Goal: Task Accomplishment & Management: Complete application form

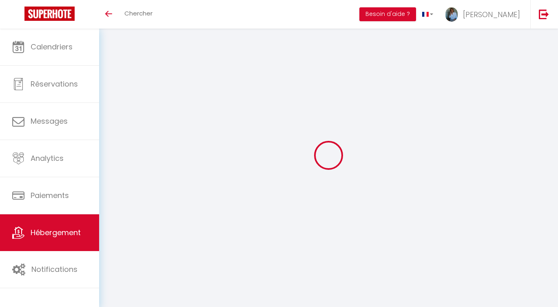
select select "3"
select select "2"
select select "1"
select select
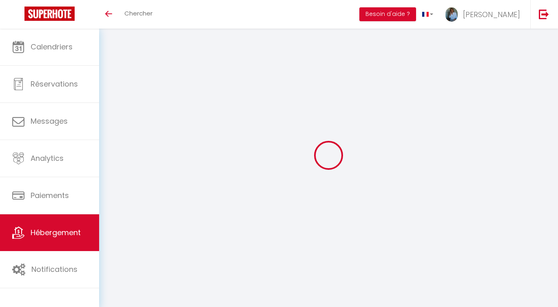
select select "28"
select select
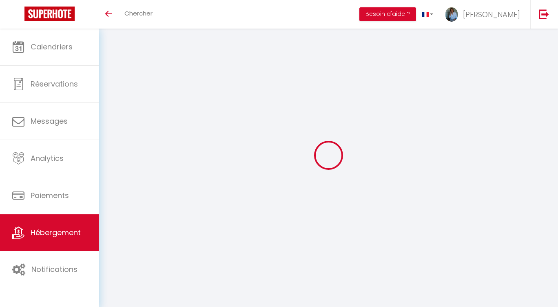
select select
checkbox input "false"
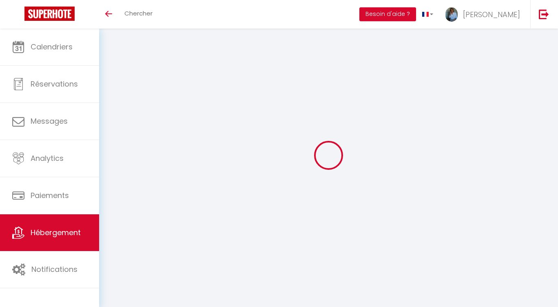
checkbox input "false"
select select
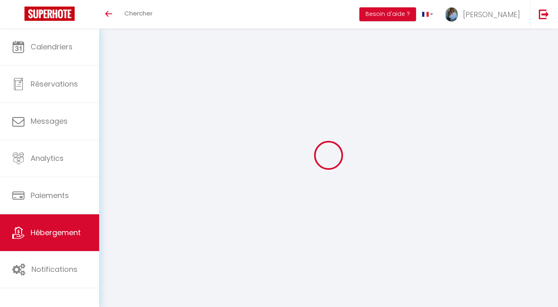
select select
checkbox input "false"
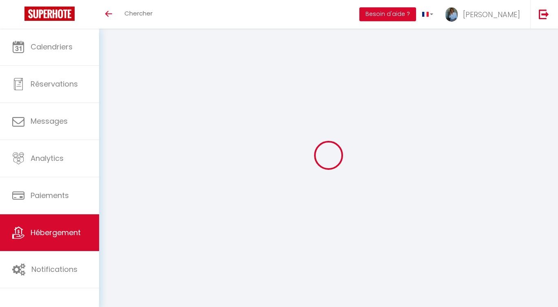
checkbox input "false"
select select
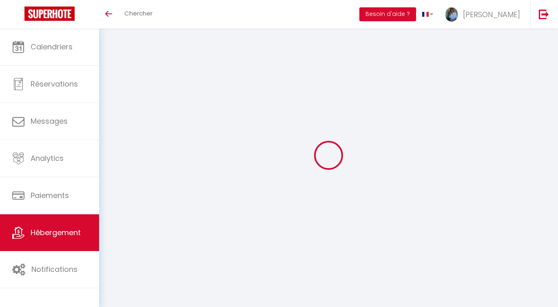
select select
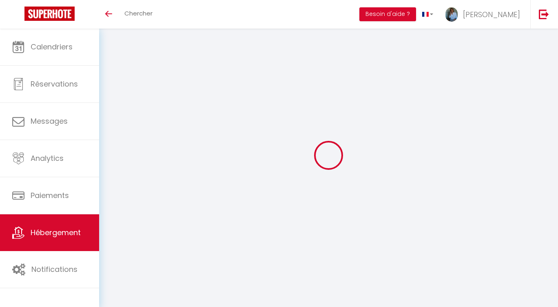
select select
checkbox input "false"
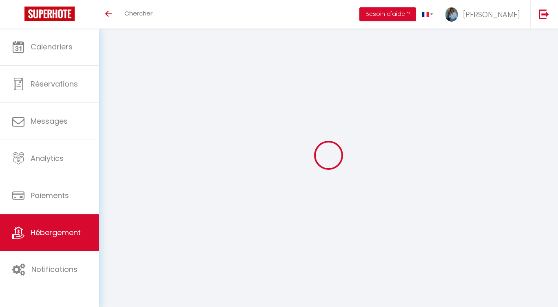
select select
type input "Le Petit Letzenberg | Studio cosy et jardin - kids friendly"
type input "[PERSON_NAME]"
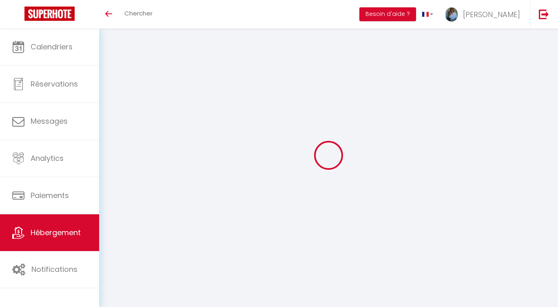
type input "[STREET_ADDRESS]"
type input "68040"
type input "[GEOGRAPHIC_DATA]"
type input "80"
type input "5"
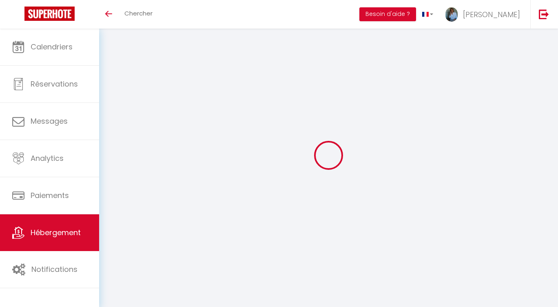
type input "50"
type input "1.50"
type input "300"
select select
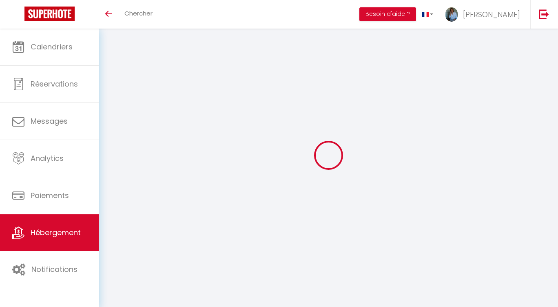
select select
type input "[STREET_ADDRESS]"
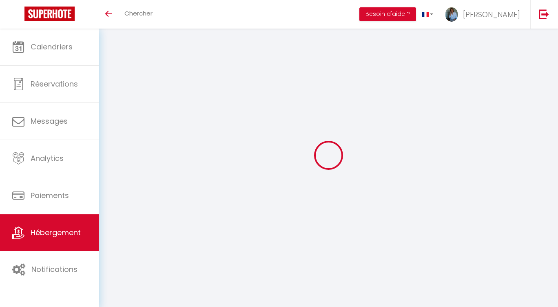
type input "68040"
type input "Ingersheim"
type input "[PERSON_NAME][EMAIL_ADDRESS][DOMAIN_NAME]"
select select "15211"
checkbox input "false"
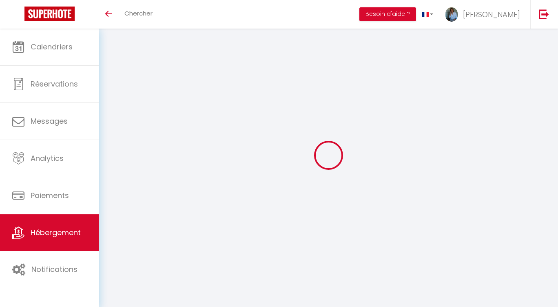
checkbox input "false"
type input "22"
type input "0"
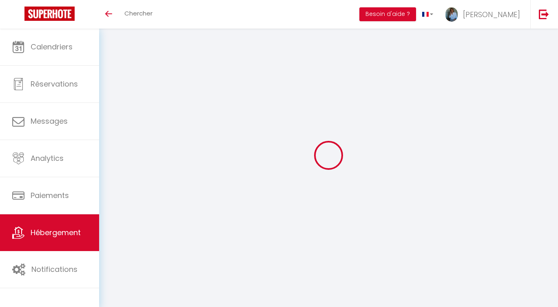
type input "0"
select select "31619"
select select
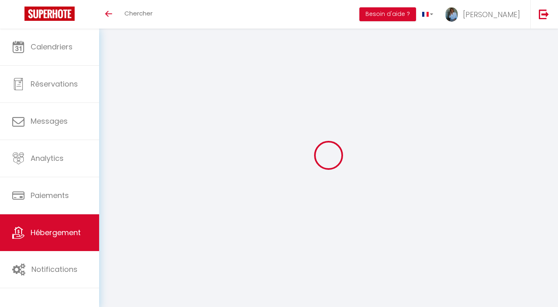
select select
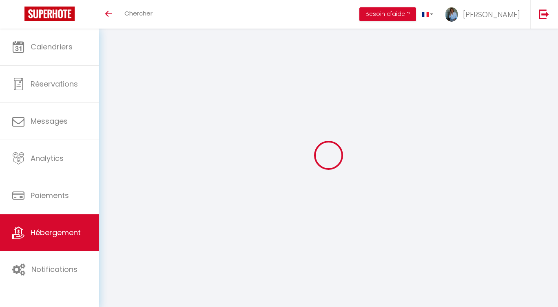
checkbox input "false"
select select
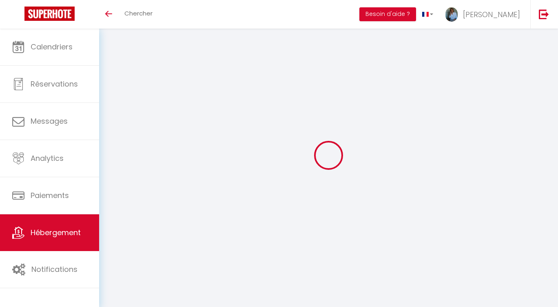
select select
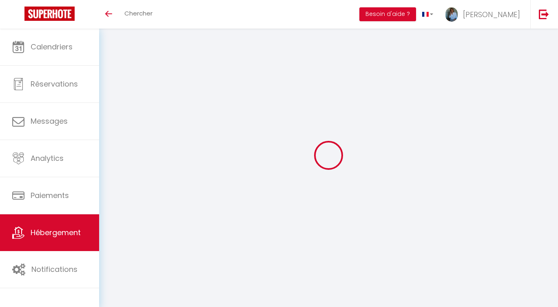
checkbox input "false"
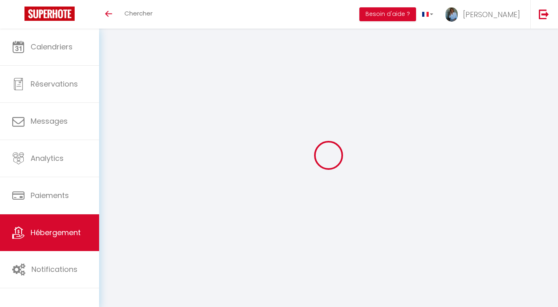
checkbox input "false"
select select "17:00"
select select "22:30"
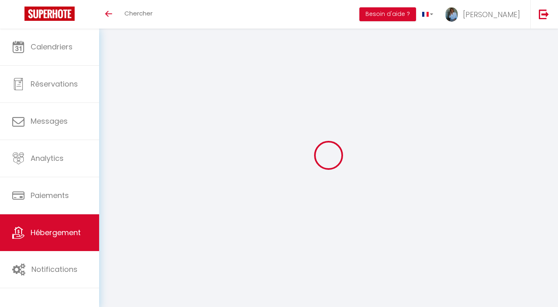
select select "10:00"
select select "15"
select select "10:00"
checkbox input "false"
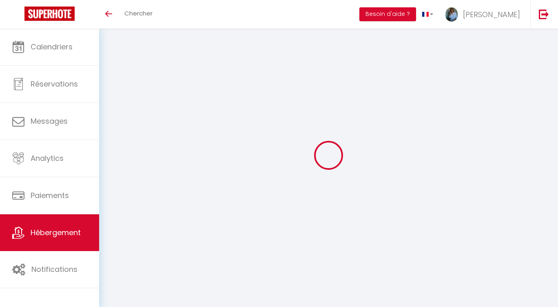
checkbox input "false"
